Goal: Task Accomplishment & Management: Use online tool/utility

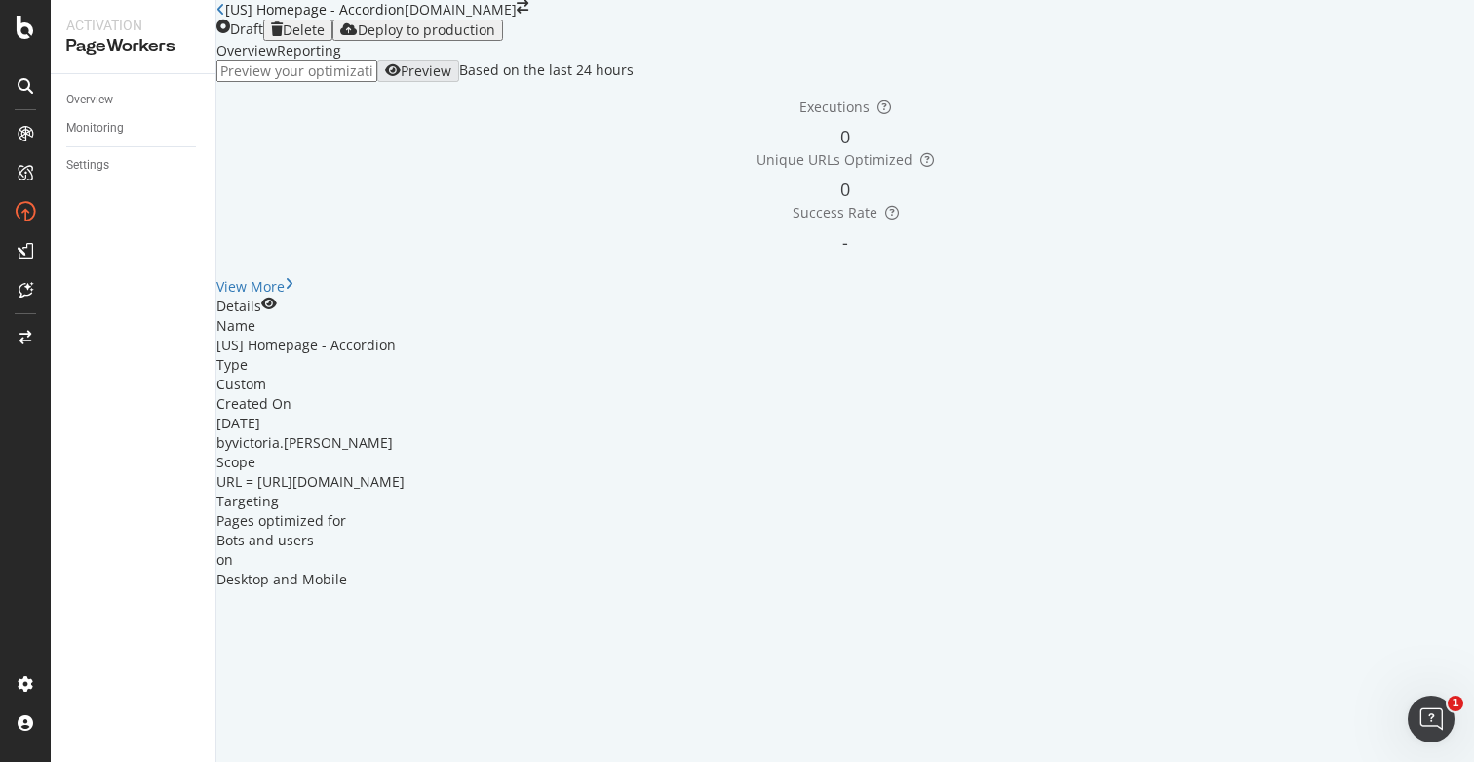
click at [495, 38] on div "Deploy to production" at bounding box center [426, 30] width 137 height 16
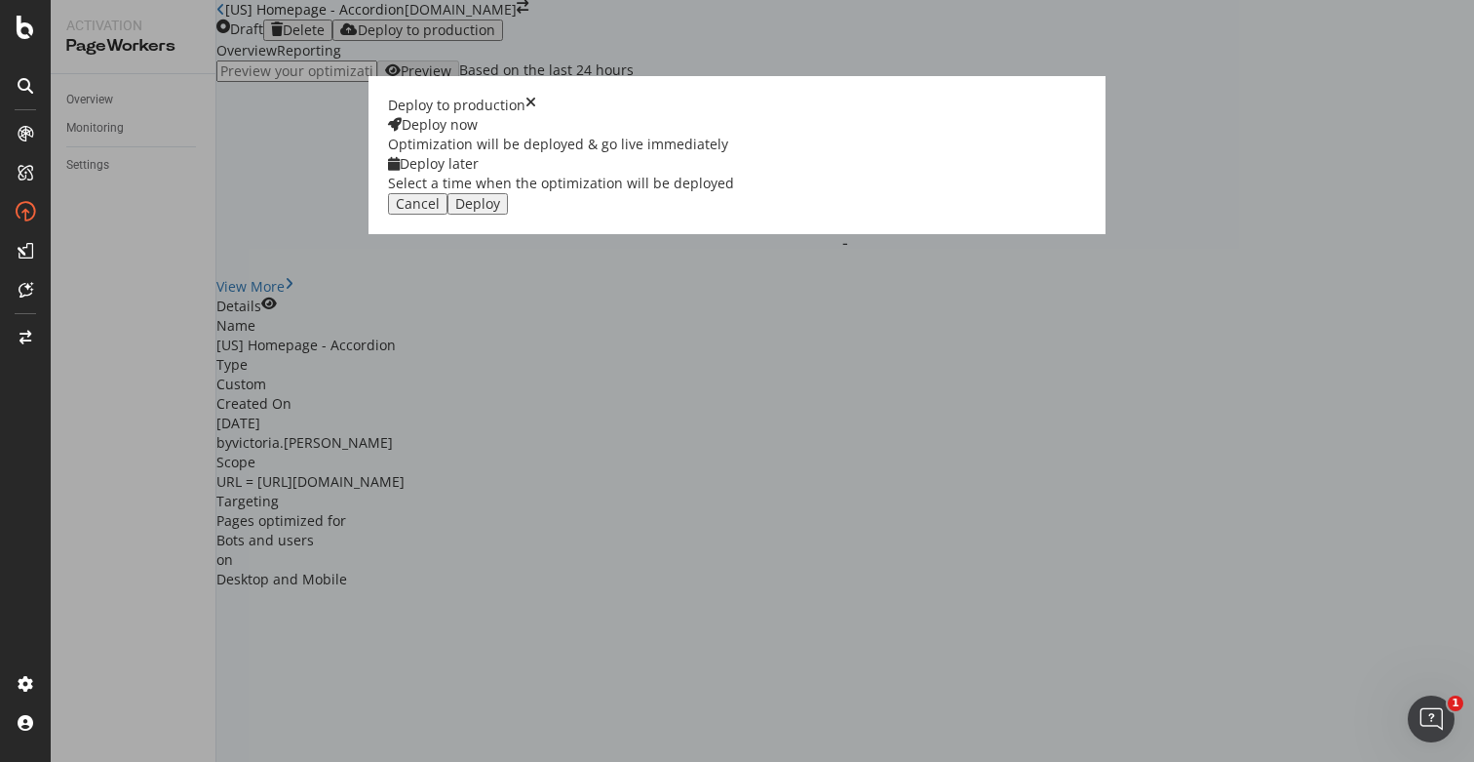
click at [508, 215] on button "Deploy" at bounding box center [478, 203] width 60 height 21
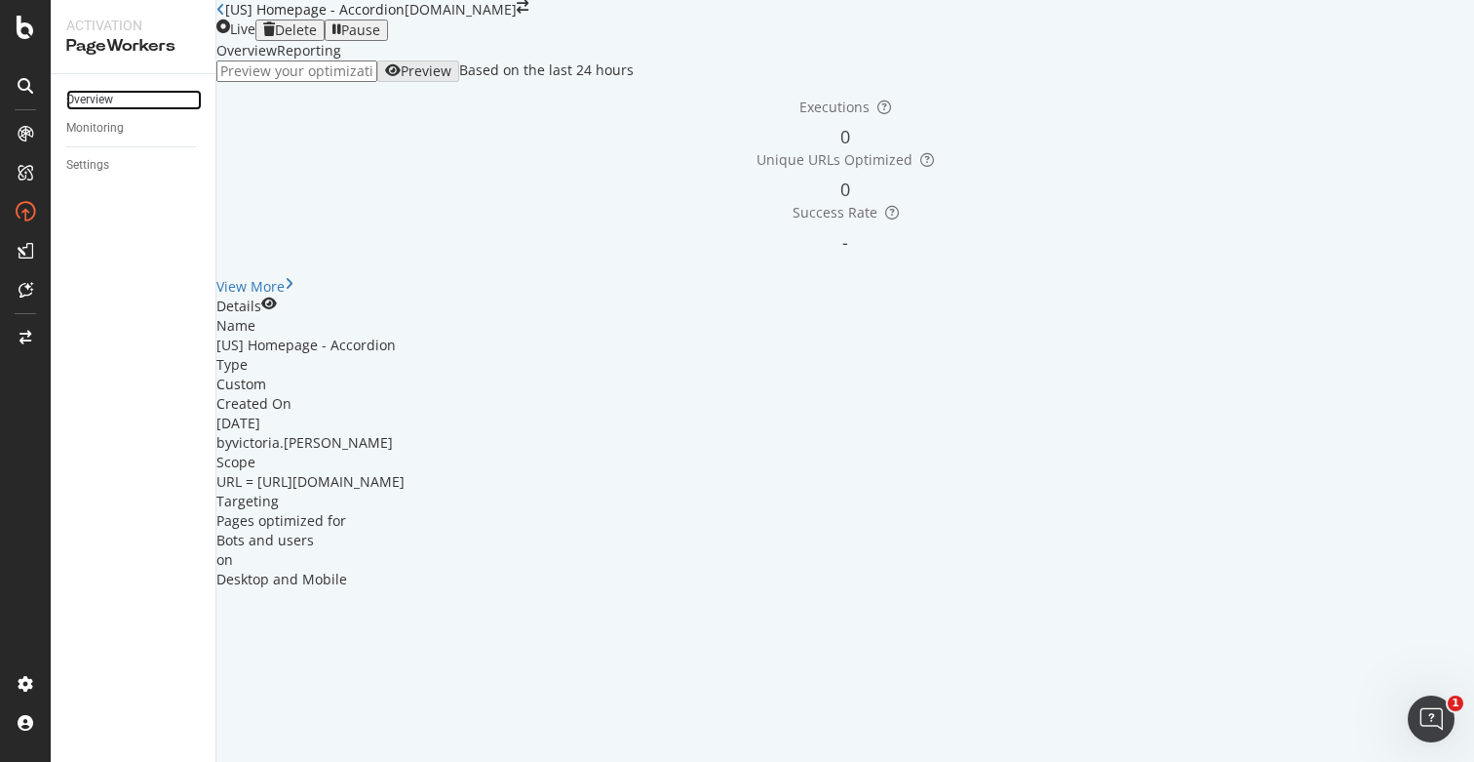
click at [123, 98] on link "Overview" at bounding box center [134, 100] width 136 height 20
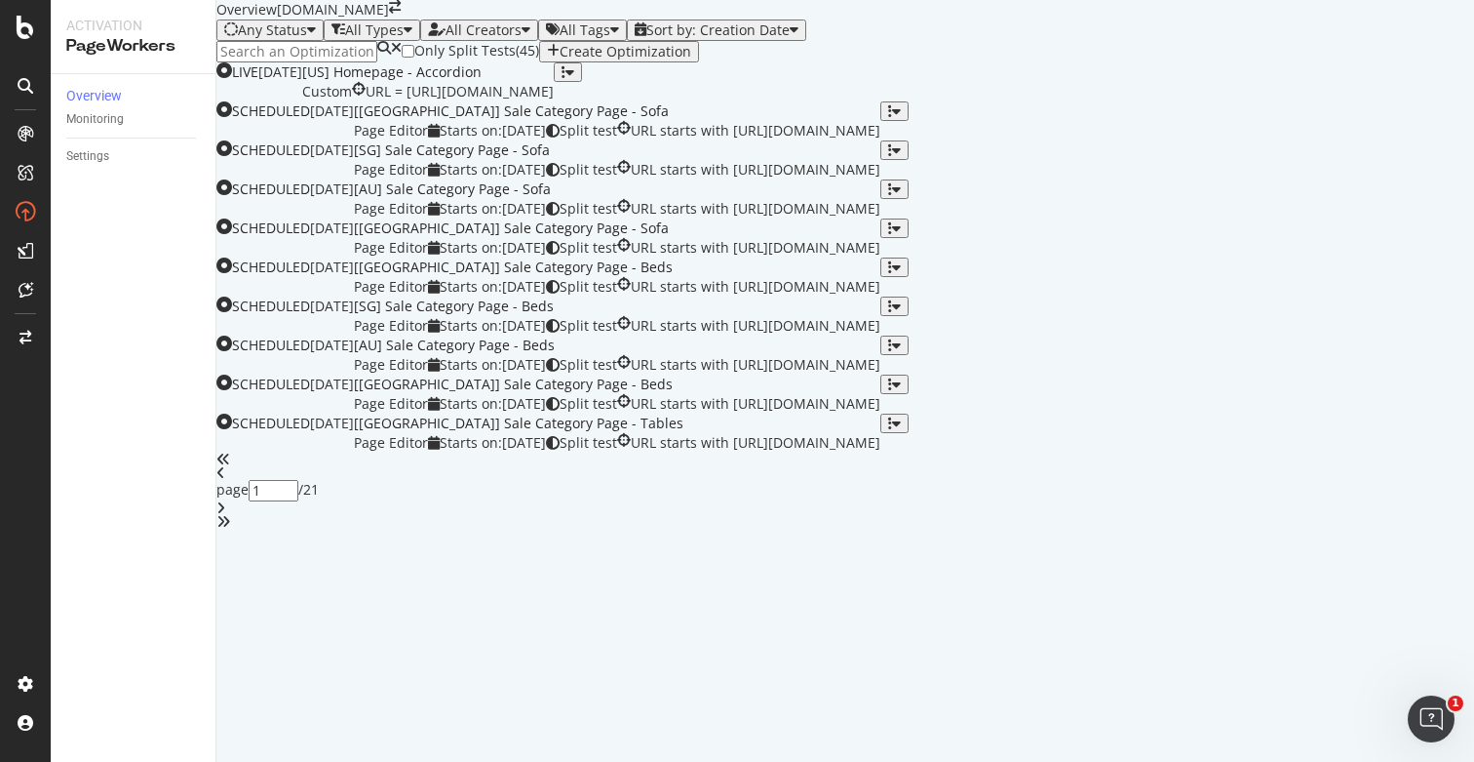
click at [372, 62] on input at bounding box center [296, 51] width 161 height 21
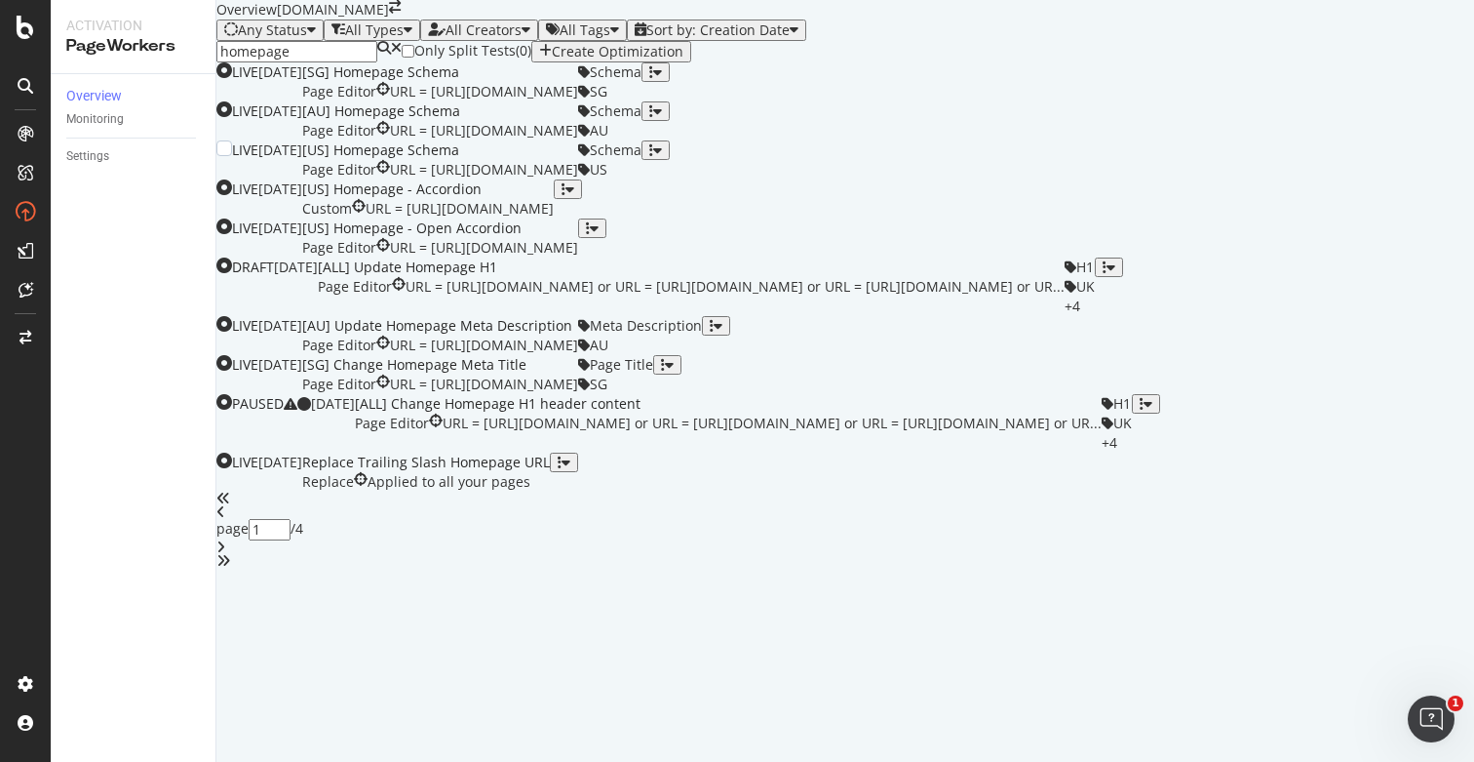
scroll to position [144, 0]
click at [590, 235] on div "button" at bounding box center [588, 228] width 4 height 14
click at [1379, 634] on div "Pause" at bounding box center [1397, 625] width 36 height 17
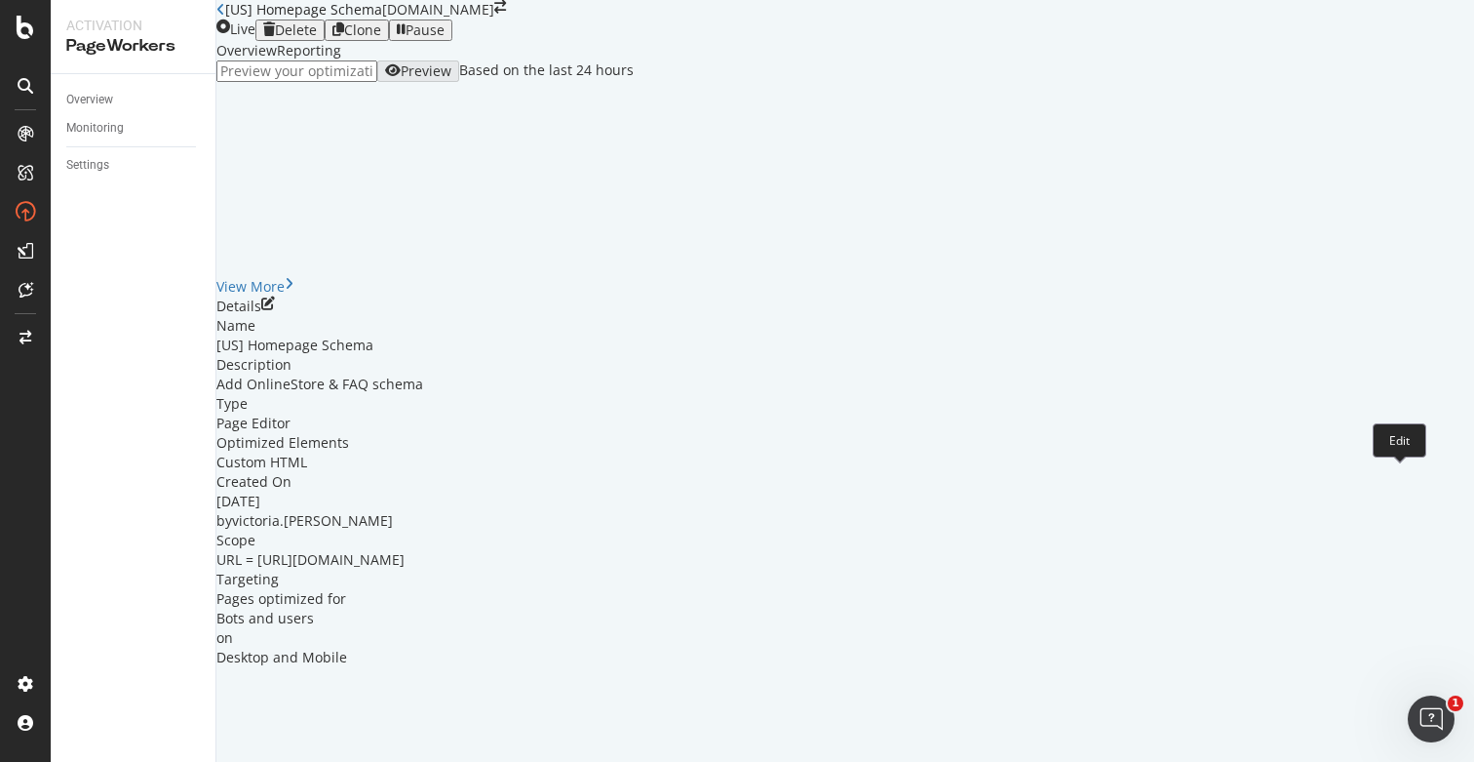
click at [275, 310] on icon "pen-to-square" at bounding box center [268, 303] width 14 height 14
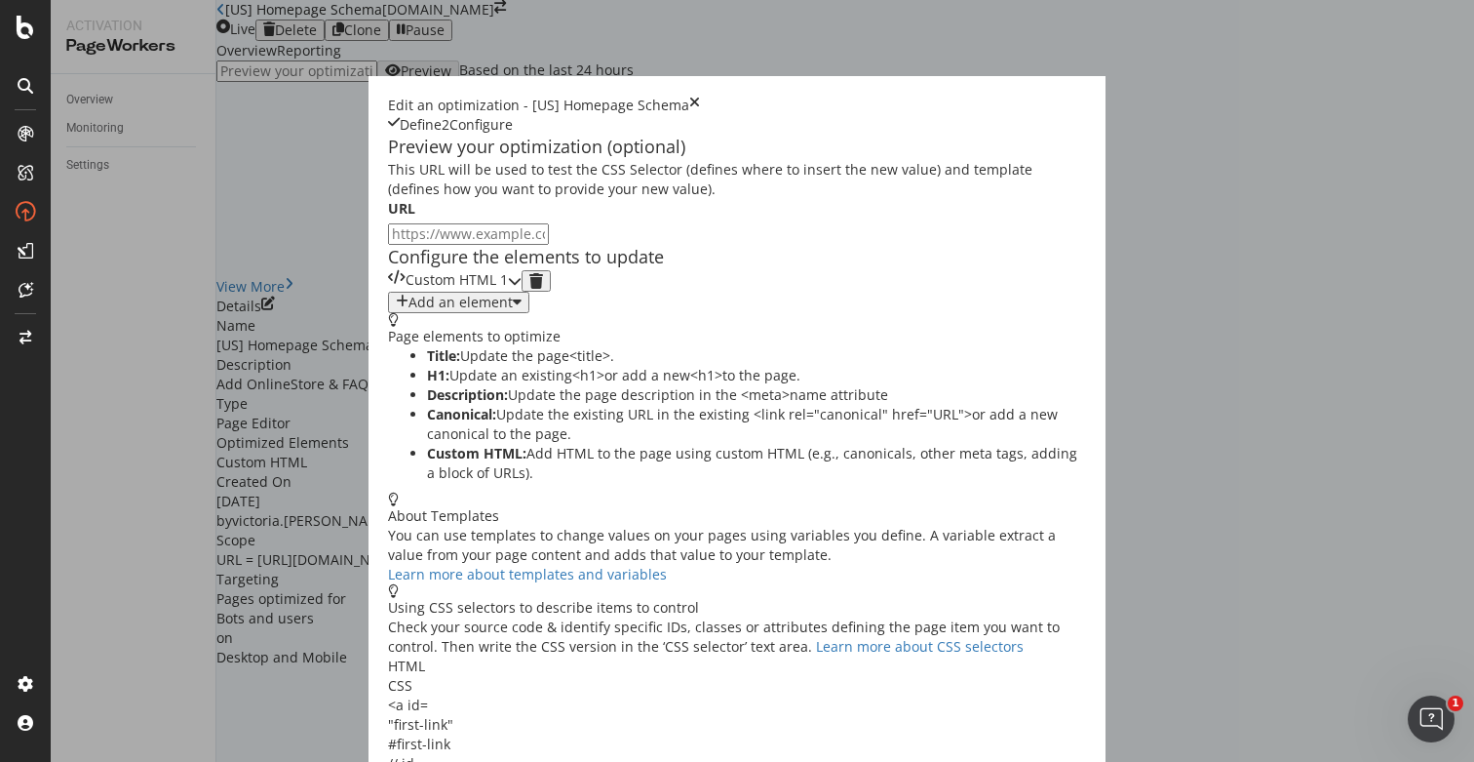
click at [522, 288] on icon "modal" at bounding box center [515, 281] width 14 height 14
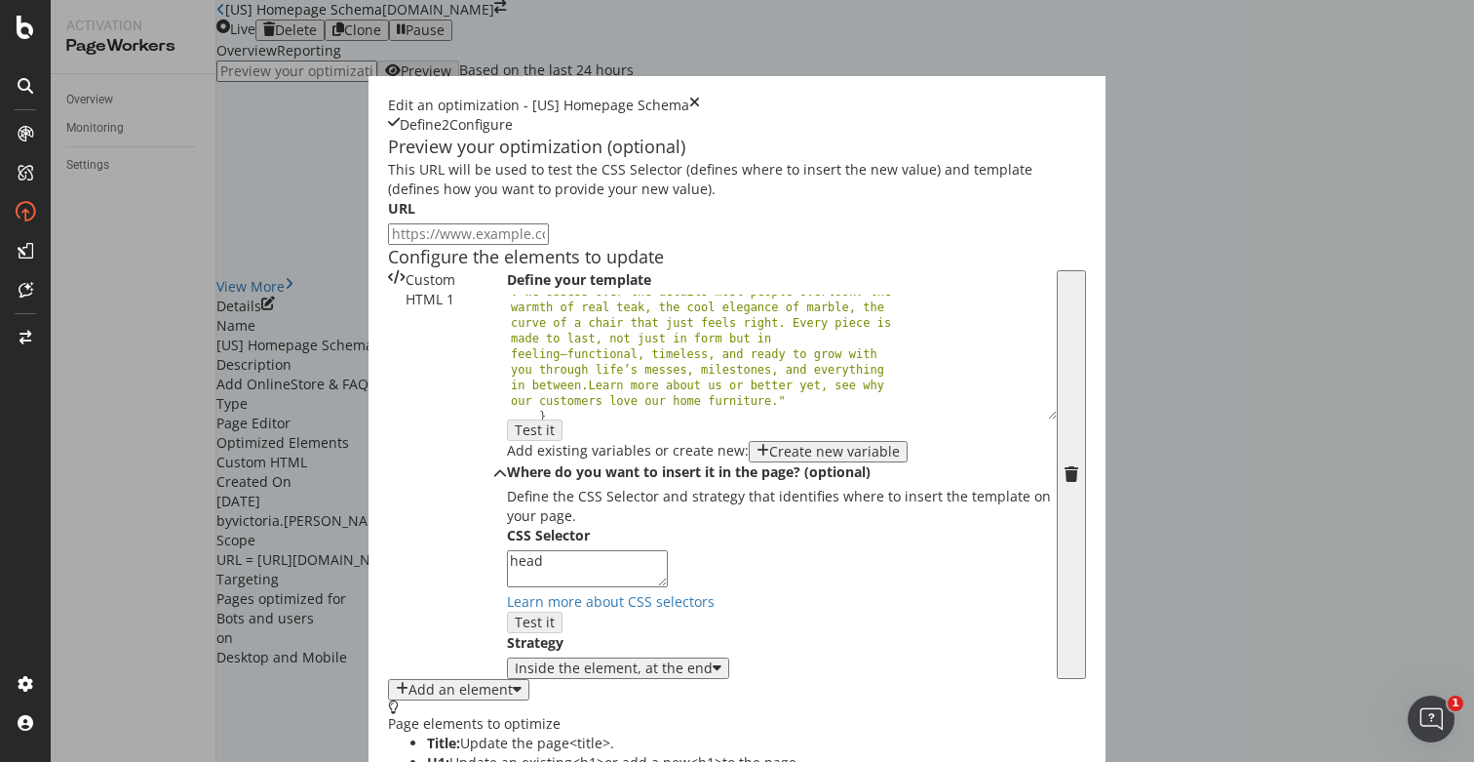
scroll to position [530, 0]
